Goal: Task Accomplishment & Management: Use online tool/utility

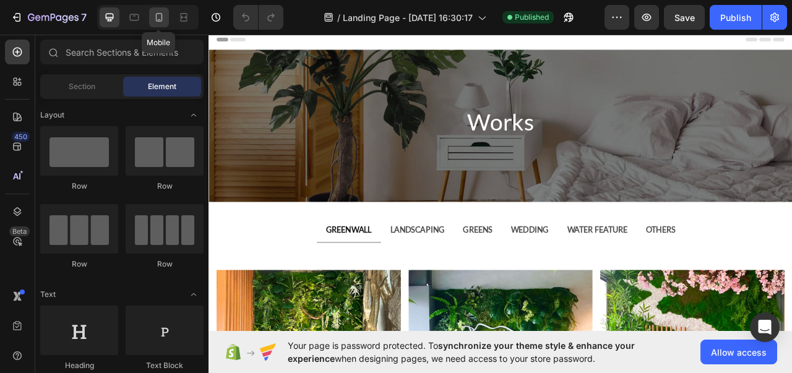
click at [166, 23] on div at bounding box center [159, 17] width 20 height 20
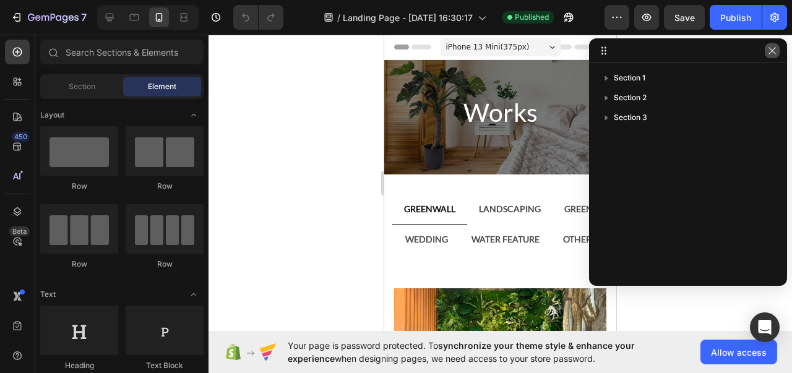
click at [775, 55] on icon "button" at bounding box center [772, 51] width 10 height 10
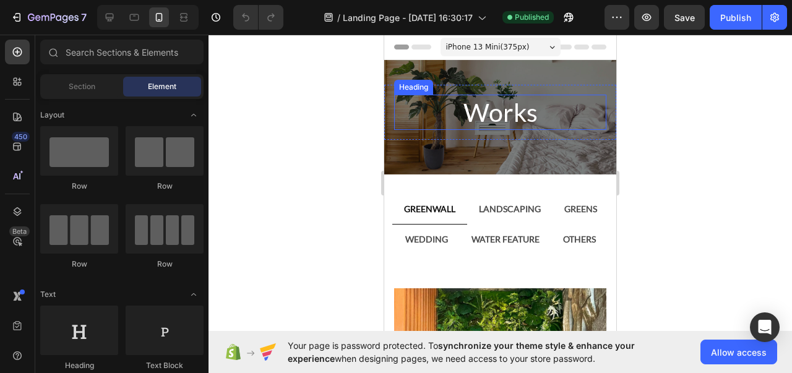
click at [497, 108] on h2 "Works" at bounding box center [500, 112] width 212 height 35
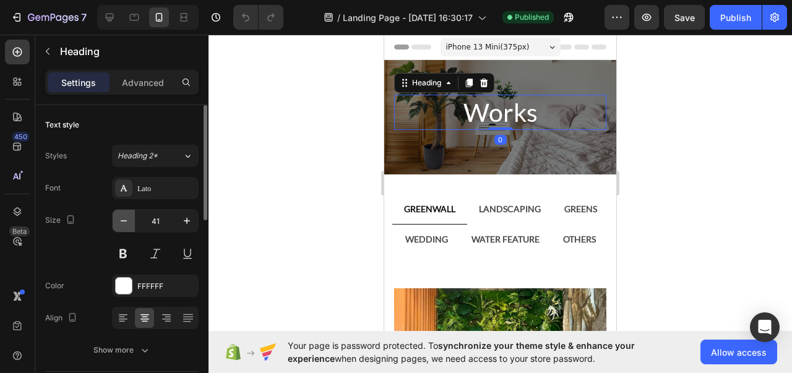
click at [124, 222] on icon "button" at bounding box center [123, 221] width 12 height 12
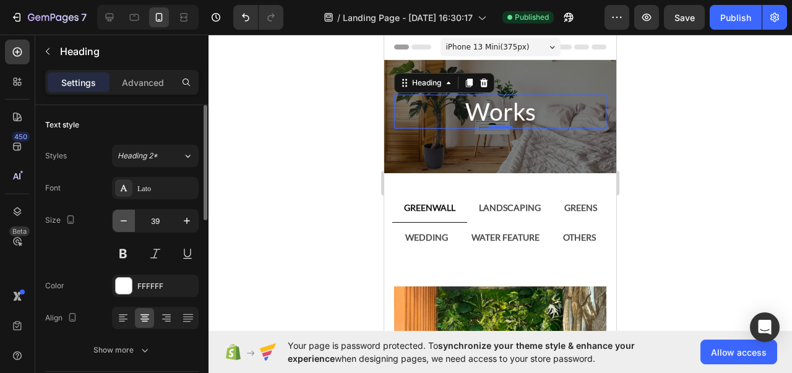
click at [124, 222] on icon "button" at bounding box center [123, 221] width 12 height 12
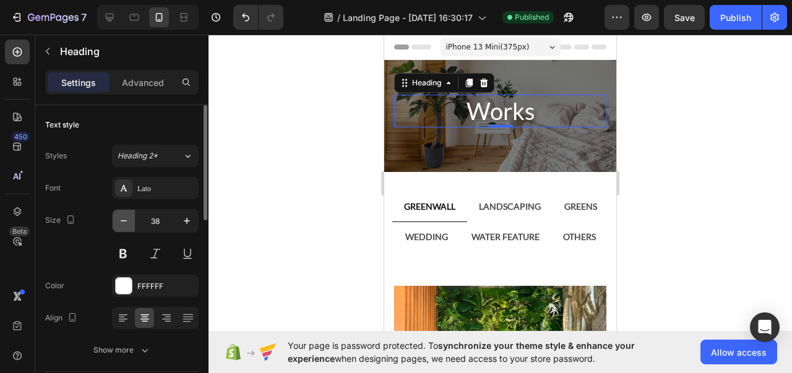
click at [124, 222] on icon "button" at bounding box center [123, 221] width 12 height 12
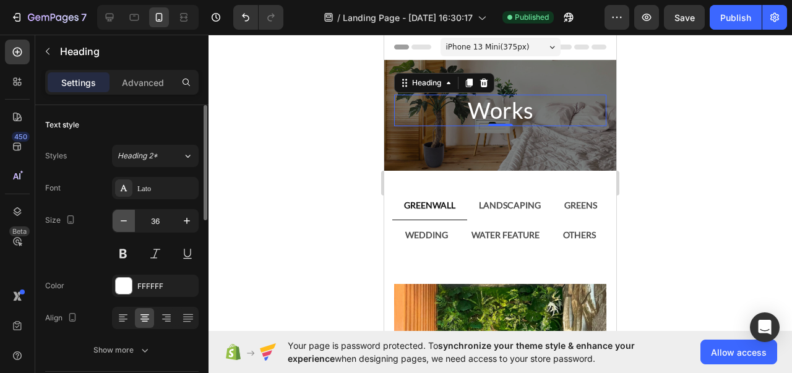
click at [124, 222] on icon "button" at bounding box center [123, 221] width 12 height 12
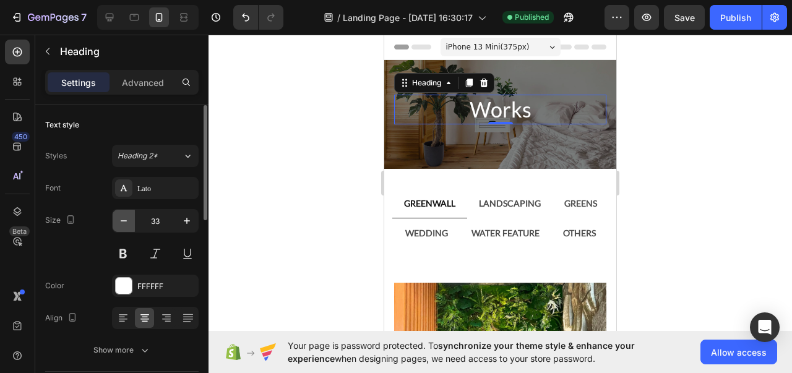
click at [124, 222] on icon "button" at bounding box center [123, 221] width 12 height 12
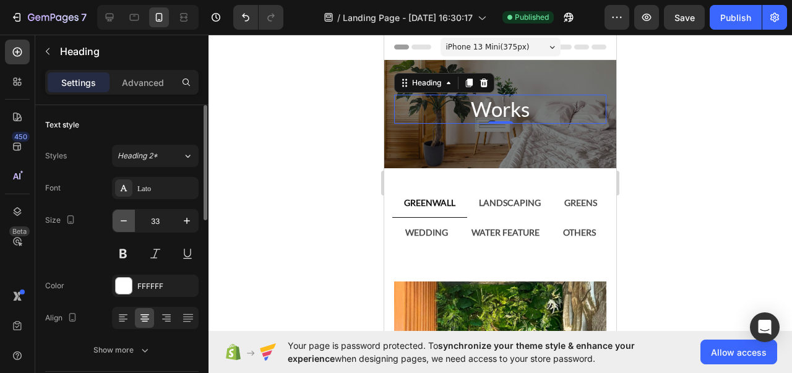
type input "32"
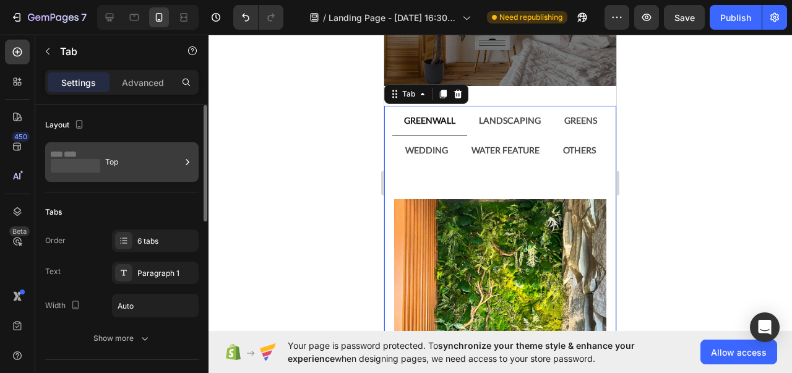
click at [140, 166] on div "Top" at bounding box center [142, 162] width 75 height 28
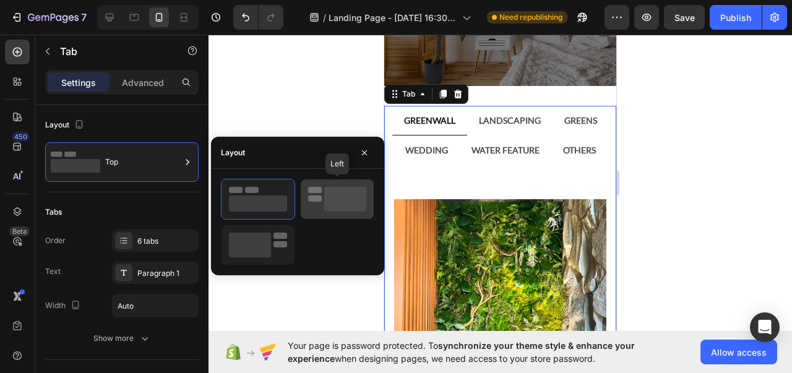
click at [318, 197] on rect at bounding box center [315, 198] width 14 height 6
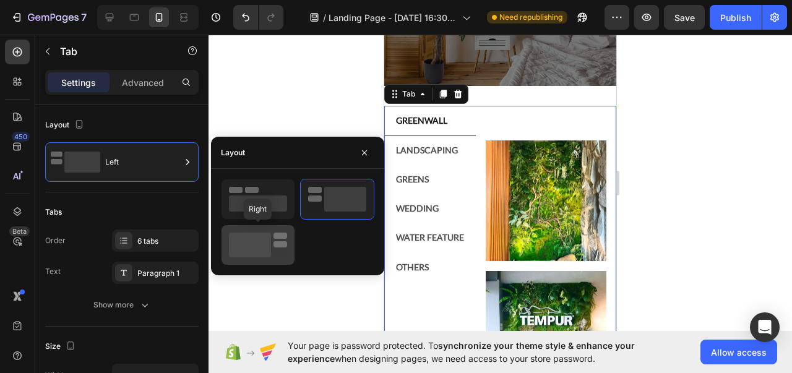
click at [273, 237] on icon at bounding box center [258, 245] width 58 height 25
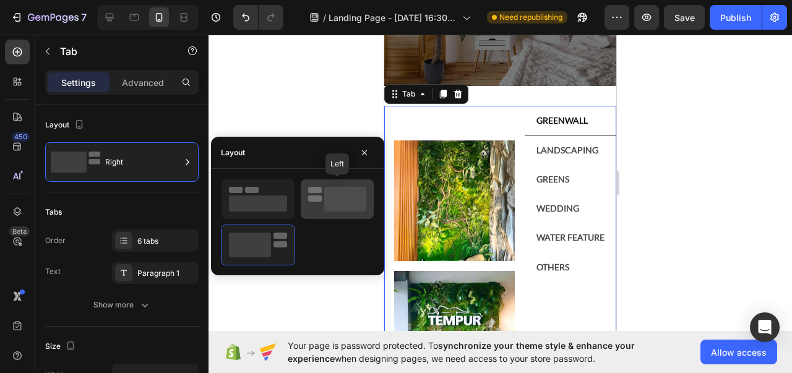
click at [324, 207] on rect at bounding box center [345, 199] width 42 height 25
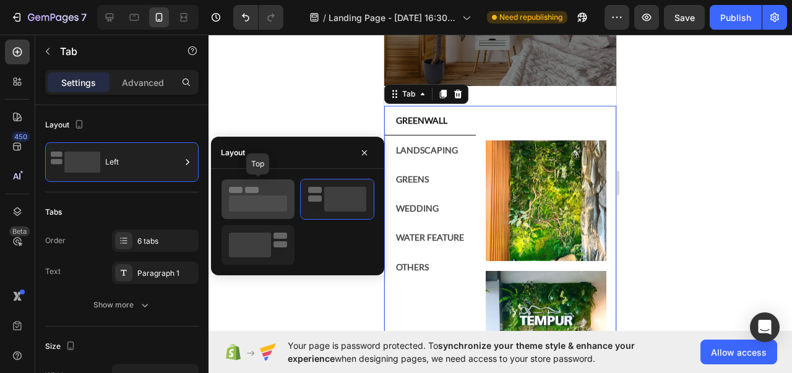
click at [273, 189] on icon at bounding box center [258, 199] width 58 height 25
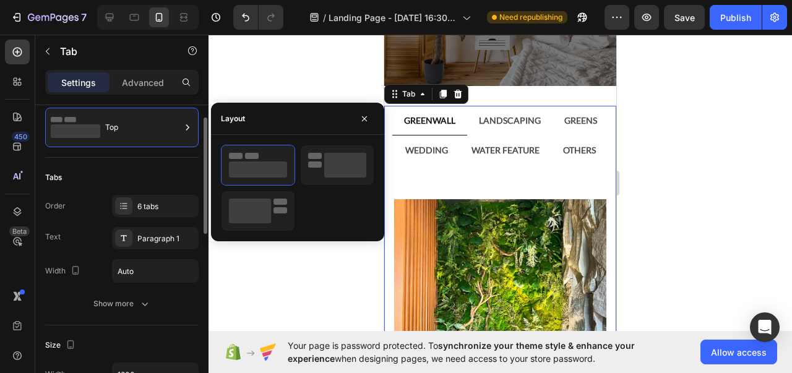
scroll to position [34, 0]
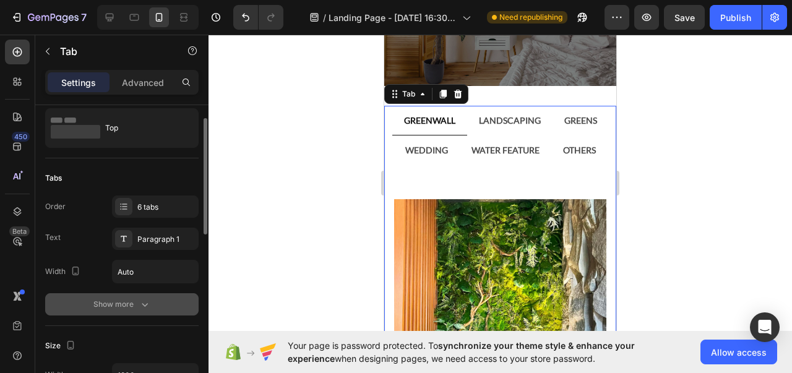
click at [111, 298] on div "Show more" at bounding box center [122, 304] width 58 height 12
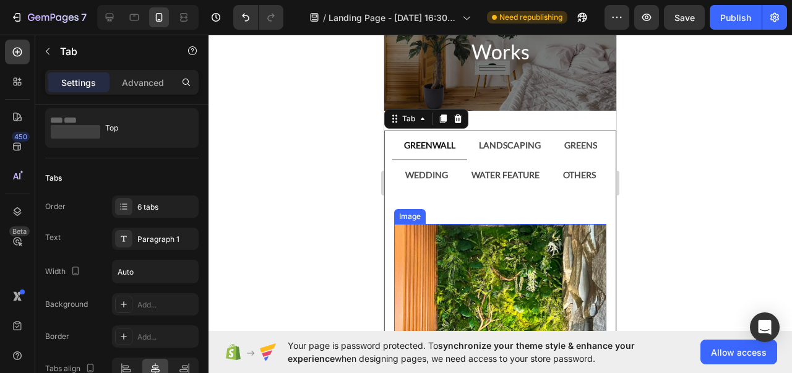
scroll to position [60, 0]
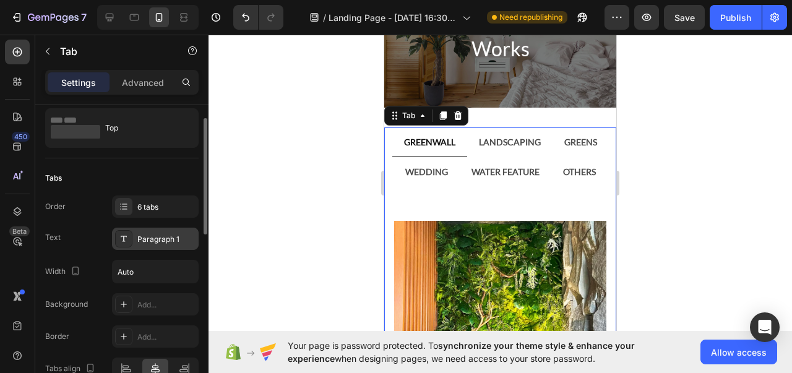
click at [153, 235] on div "Paragraph 1" at bounding box center [166, 239] width 58 height 11
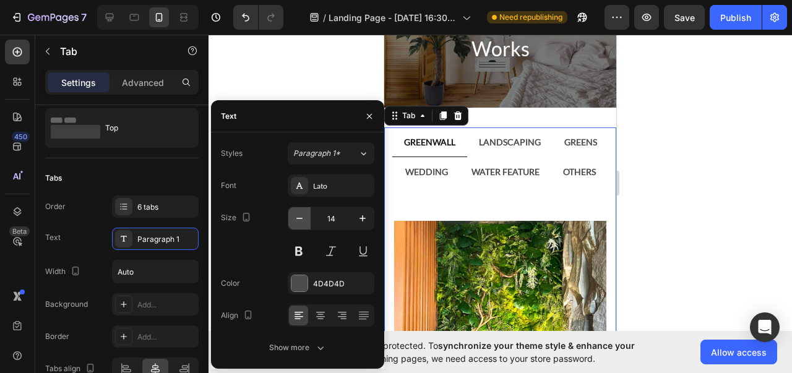
click at [302, 220] on icon "button" at bounding box center [299, 218] width 12 height 12
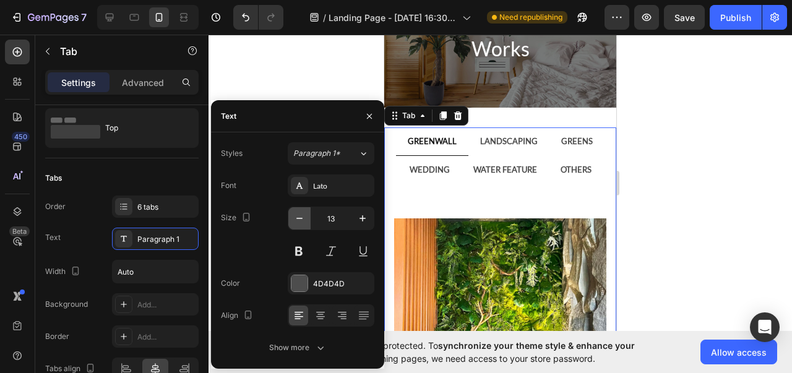
click at [302, 220] on icon "button" at bounding box center [299, 218] width 12 height 12
type input "12"
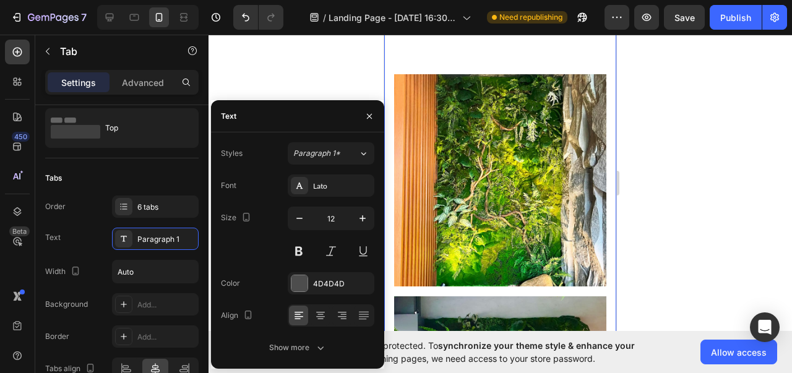
scroll to position [205, 0]
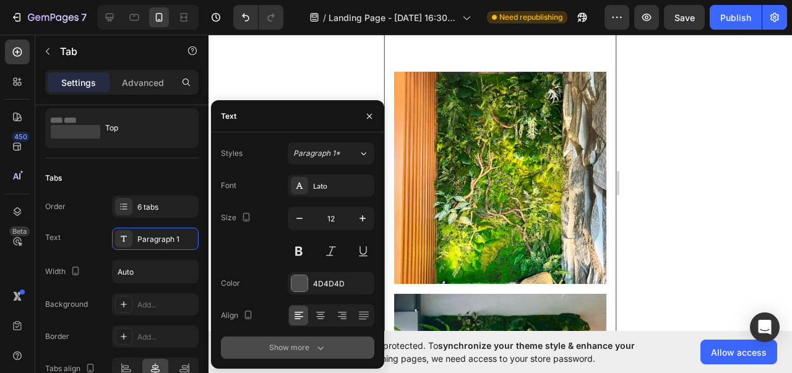
click at [322, 349] on icon "button" at bounding box center [320, 347] width 12 height 12
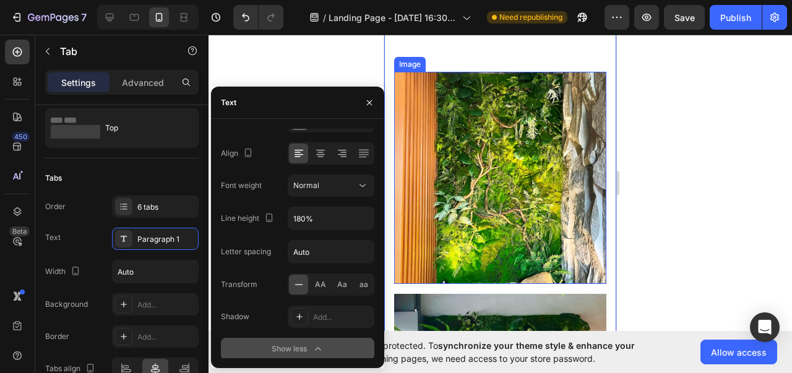
scroll to position [30, 0]
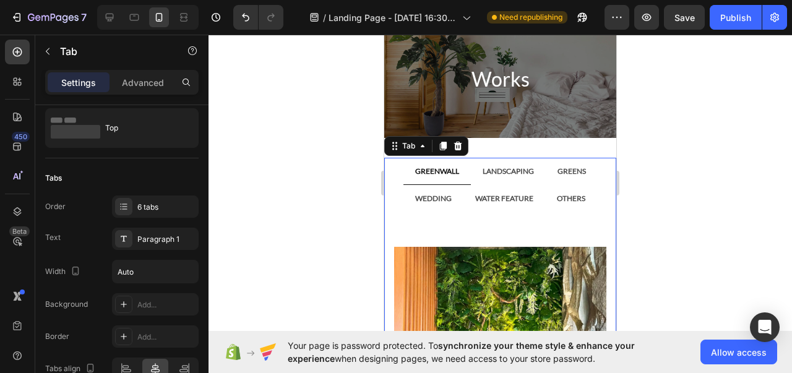
click at [443, 195] on strong "WEDDING" at bounding box center [433, 198] width 36 height 9
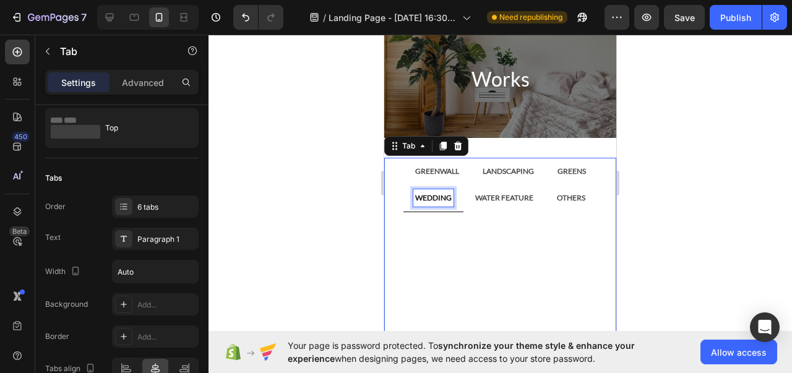
scroll to position [29, 0]
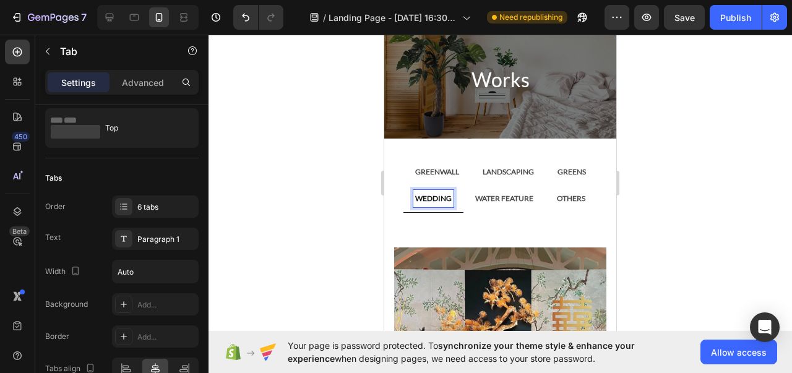
click at [482, 199] on strong "WATER FEATURE" at bounding box center [504, 198] width 58 height 9
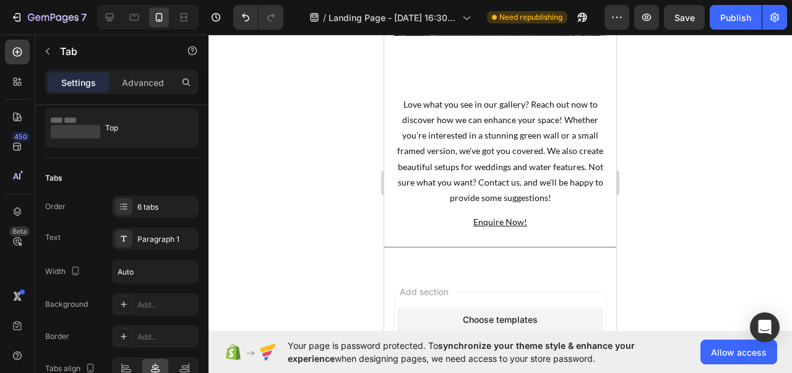
scroll to position [2281, 0]
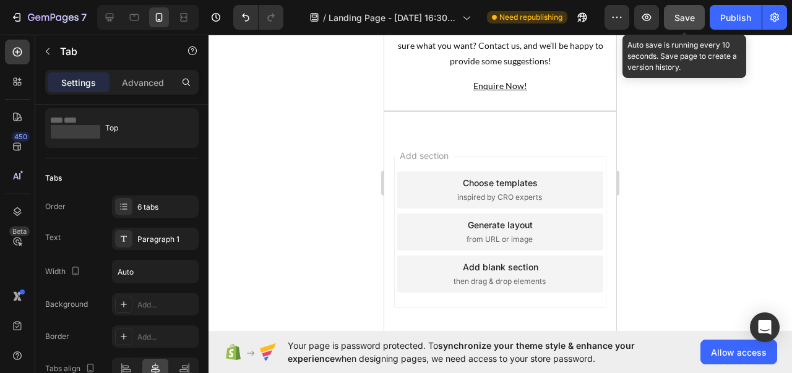
click at [689, 19] on span "Save" at bounding box center [684, 17] width 20 height 11
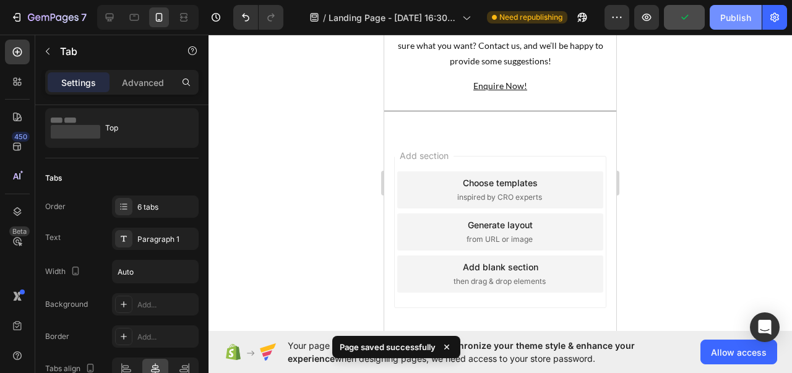
click at [715, 15] on button "Publish" at bounding box center [735, 17] width 52 height 25
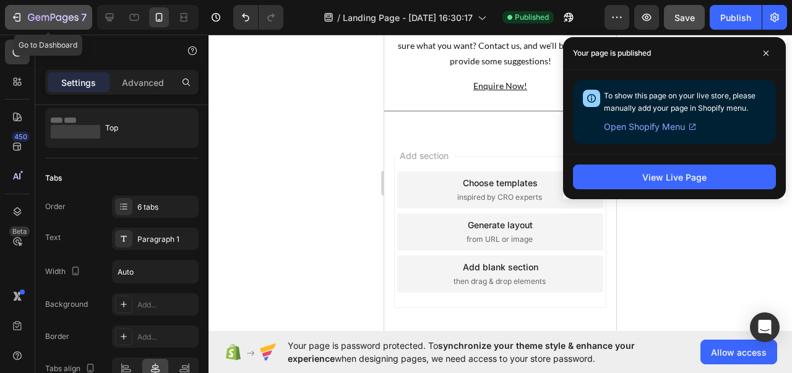
click at [26, 14] on div "7" at bounding box center [49, 17] width 76 height 15
